Goal: Communication & Community: Answer question/provide support

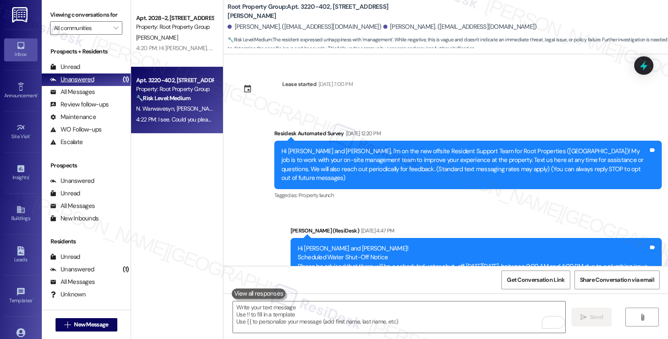
scroll to position [452, 0]
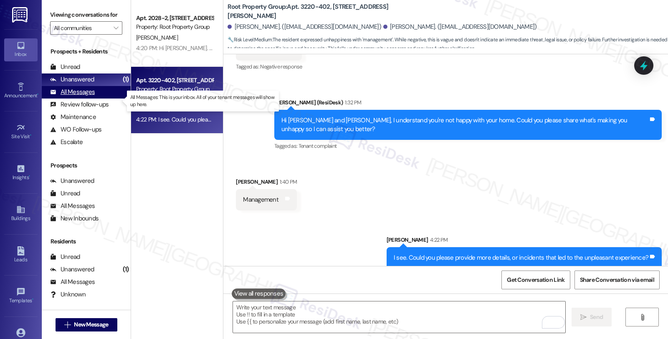
click at [91, 96] on div "All Messages" at bounding box center [72, 92] width 45 height 9
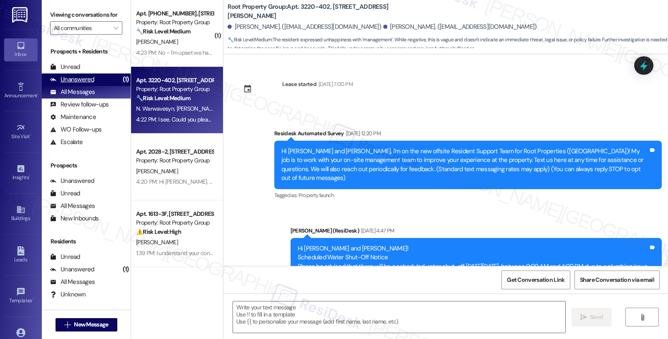
click at [86, 84] on div "Unanswered" at bounding box center [72, 79] width 44 height 9
click at [88, 84] on div "Unanswered" at bounding box center [72, 79] width 44 height 9
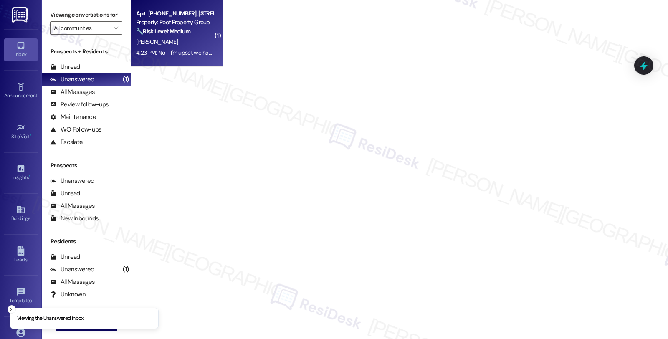
click at [188, 39] on div "[PERSON_NAME]" at bounding box center [174, 42] width 79 height 10
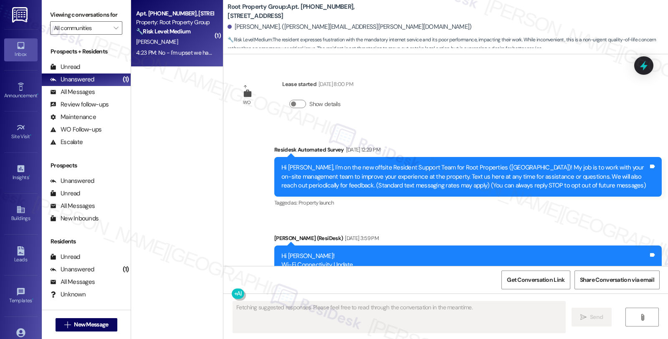
scroll to position [428, 0]
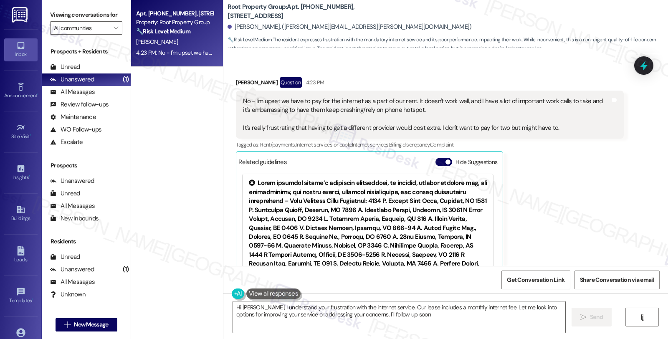
type textarea "Hi [PERSON_NAME], I understand your frustration with the internet service. Our …"
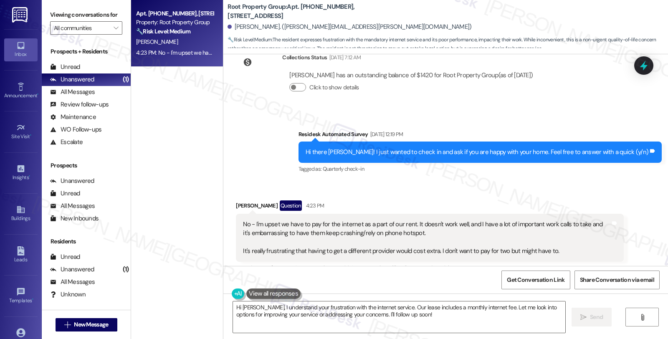
scroll to position [430, 0]
